Goal: Find specific page/section: Find specific page/section

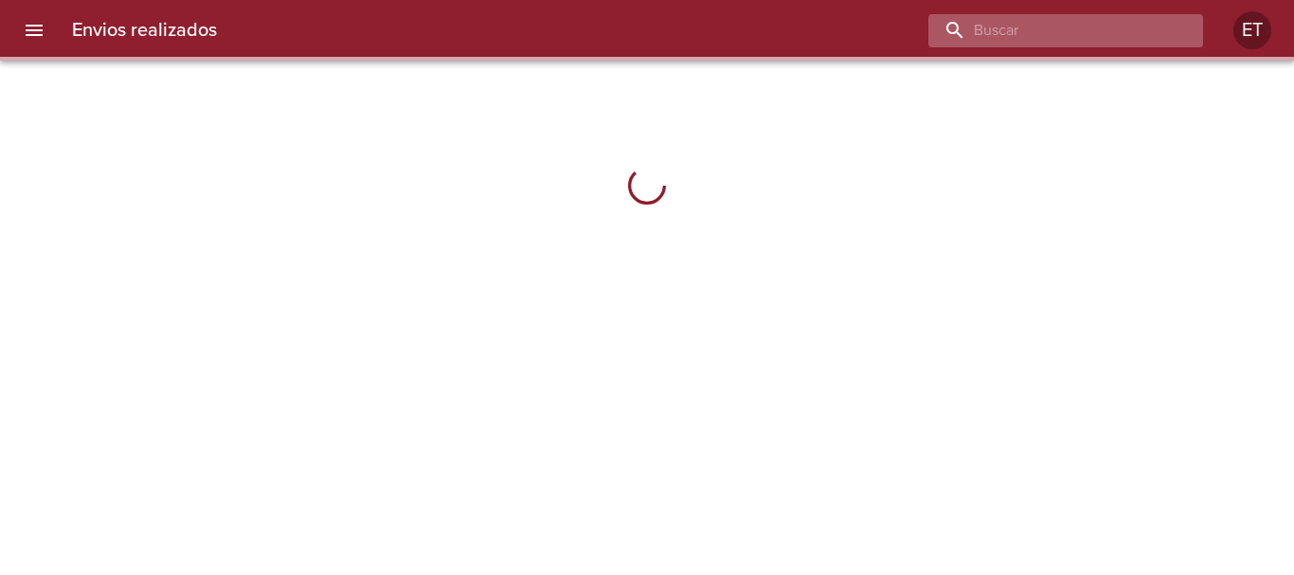
click at [1118, 23] on input "buscar" at bounding box center [1049, 30] width 243 height 33
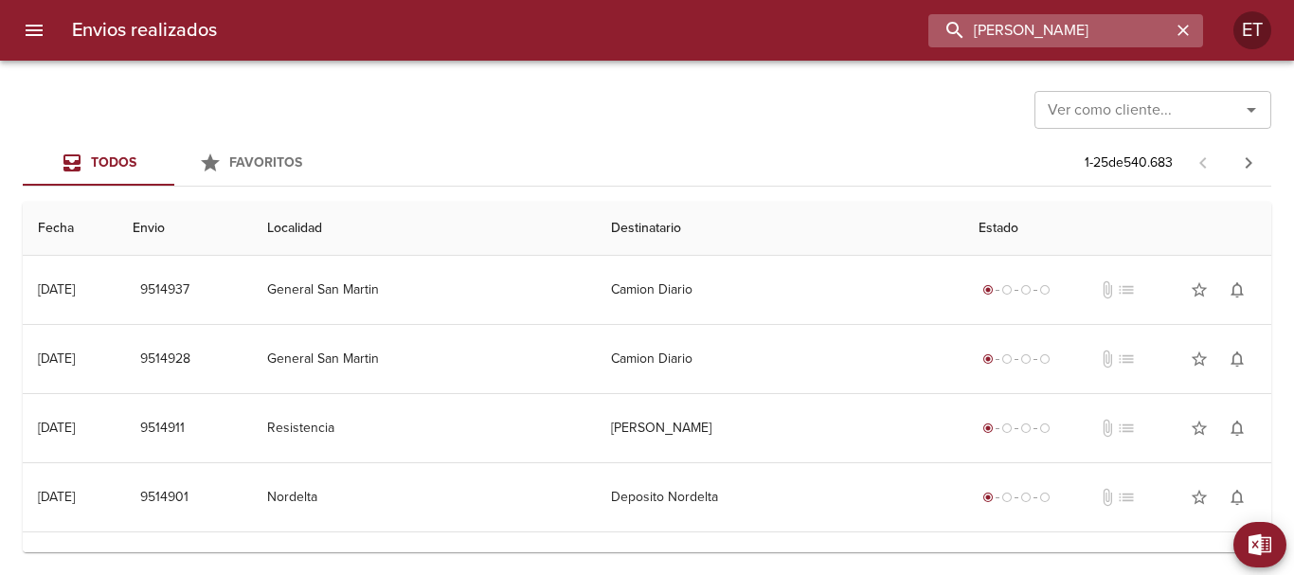
type input "nahuel marquez"
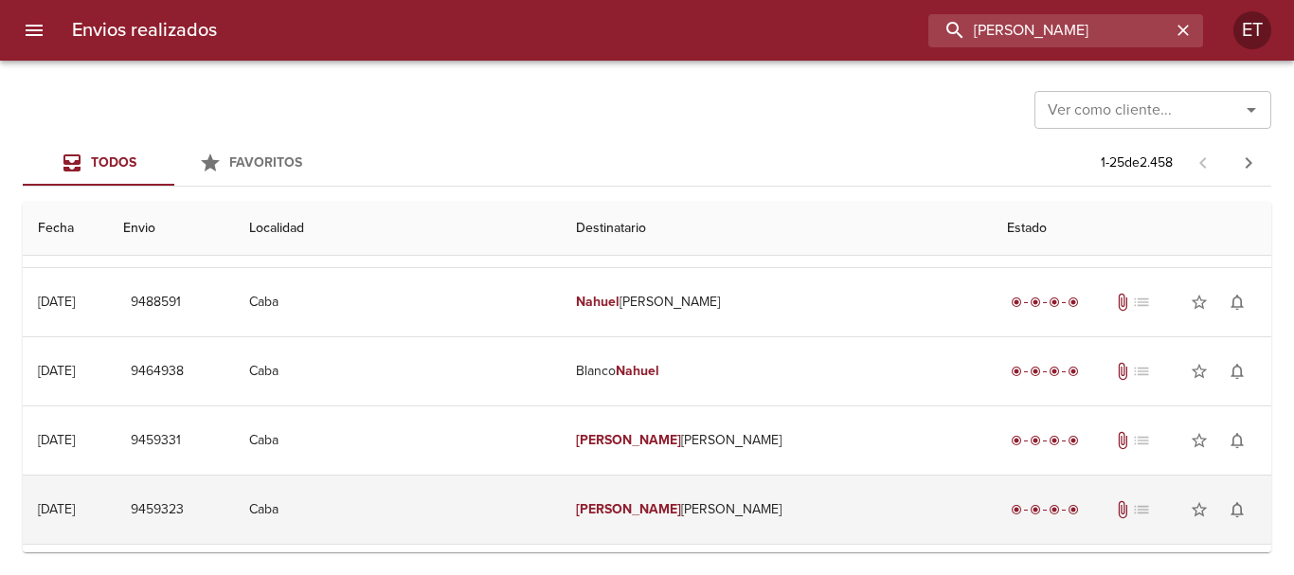
scroll to position [379, 0]
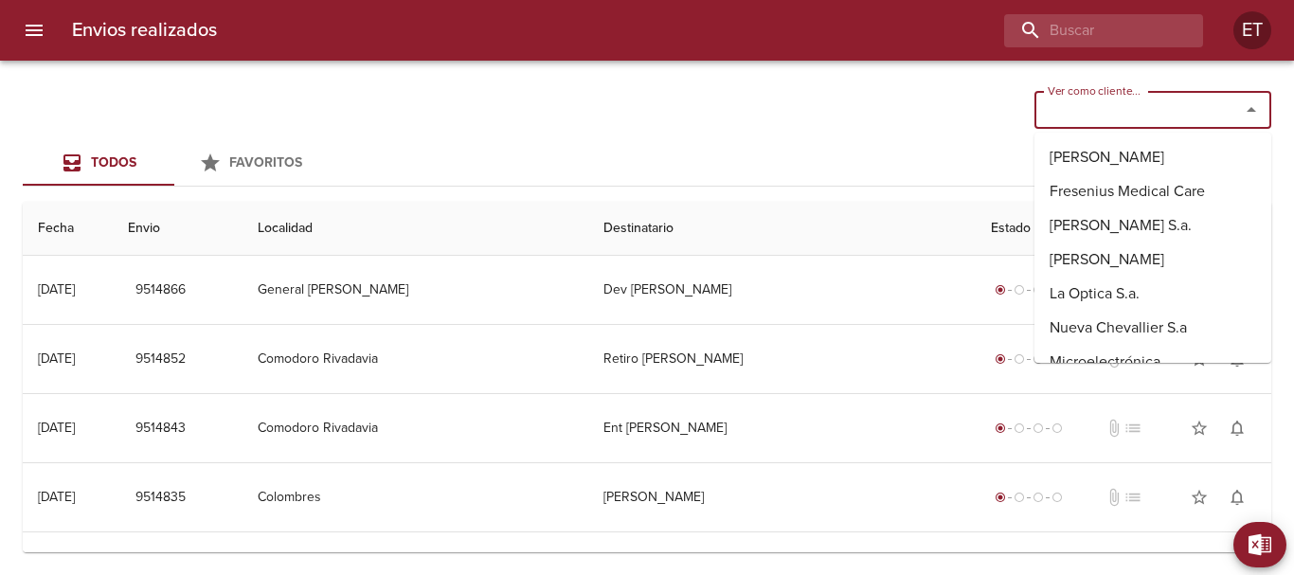
click at [1183, 112] on input "Ver como cliente..." at bounding box center [1125, 110] width 170 height 27
click at [801, 135] on div "Ver como cliente... Ver como cliente... Todos Favoritos 1 - 25 de 540.676 Fecha…" at bounding box center [647, 318] width 1294 height 514
